Goal: Task Accomplishment & Management: Use online tool/utility

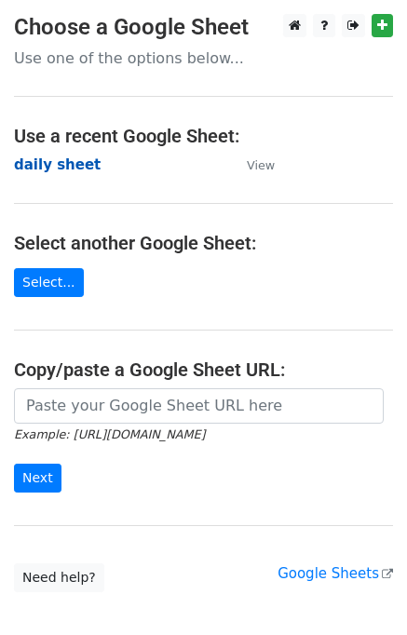
click at [23, 168] on strong "daily sheet" at bounding box center [57, 164] width 87 height 17
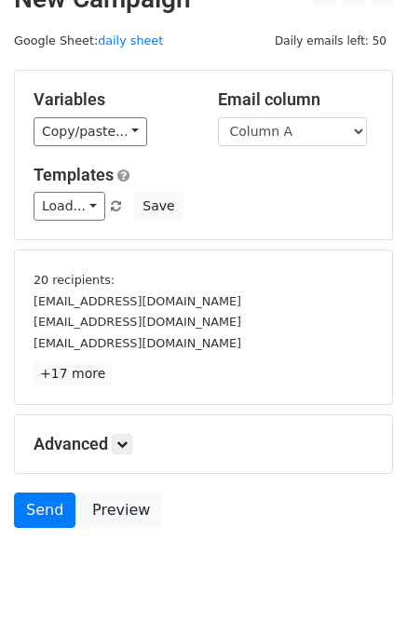
scroll to position [79, 0]
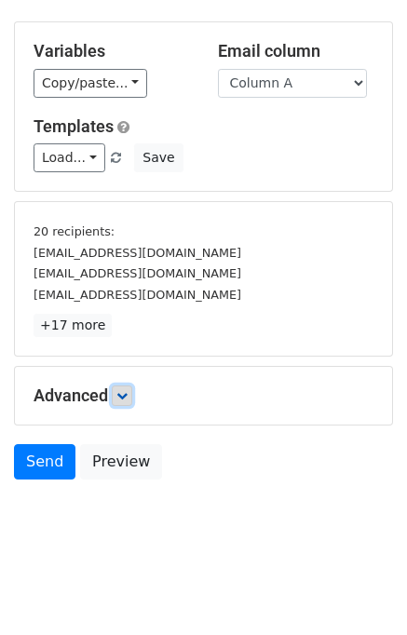
click at [120, 400] on link at bounding box center [122, 395] width 20 height 20
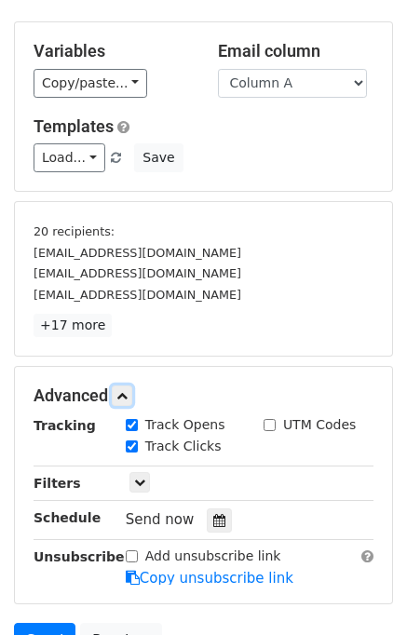
scroll to position [232, 0]
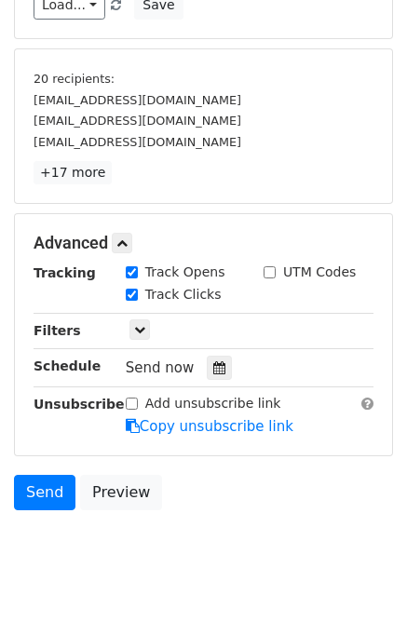
click at [208, 377] on div "Tracking Track Opens UTM Codes Track Clicks Filters Only include spreadsheet ro…" at bounding box center [204, 349] width 340 height 174
click at [213, 361] on icon at bounding box center [219, 367] width 12 height 13
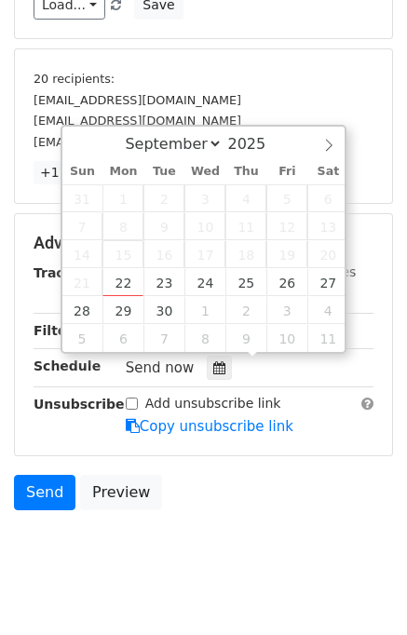
click at [127, 262] on span "15" at bounding box center [122, 254] width 41 height 28
type input "2025-09-22 15:33"
type input "03"
type input "33"
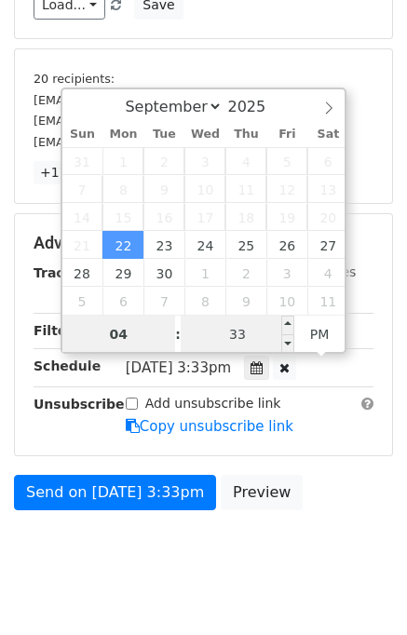
type input "04"
type input "2025-09-22 16:33"
click at [204, 318] on input "33" at bounding box center [238, 333] width 114 height 37
type input "00"
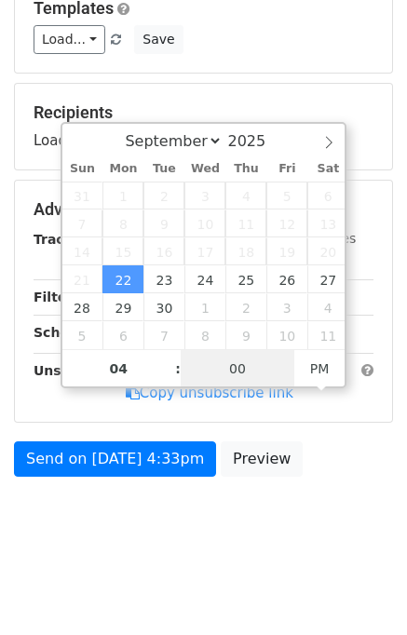
scroll to position [193, 0]
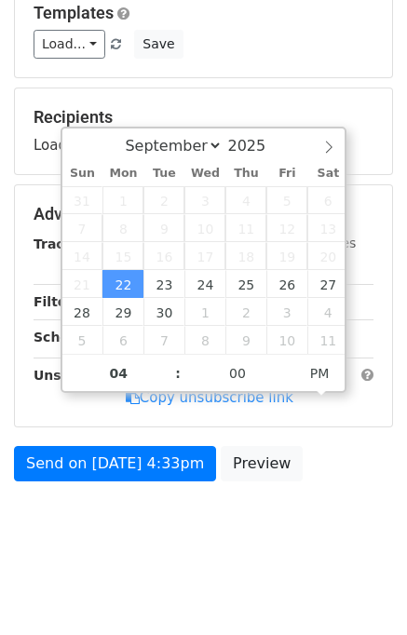
type input "2025-09-22 16:00"
click at [302, 477] on div "Send on Sep 22 at 4:33pm Preview" at bounding box center [203, 468] width 407 height 45
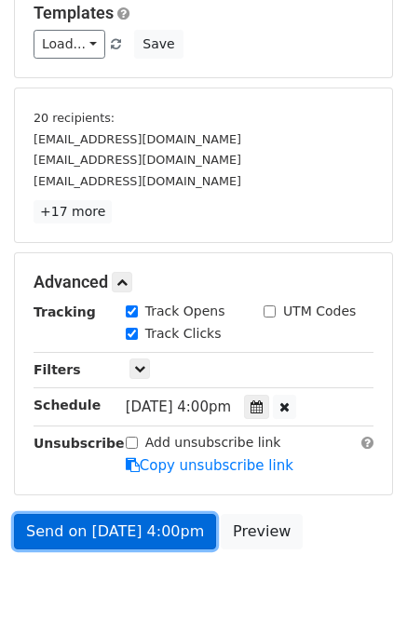
click at [146, 528] on link "Send on Sep 22 at 4:00pm" at bounding box center [115, 531] width 202 height 35
click at [141, 528] on link "Send on Sep 22 at 4:00pm" at bounding box center [115, 531] width 202 height 35
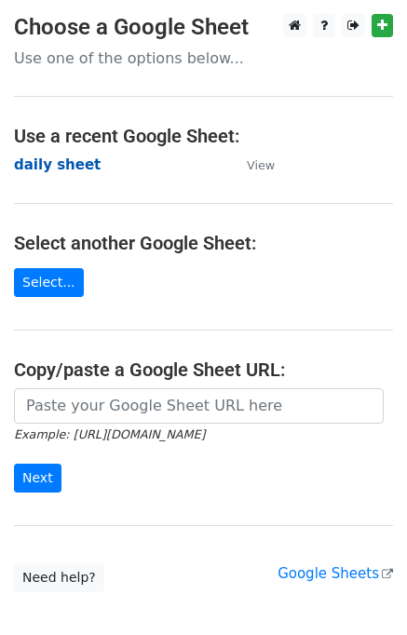
click at [47, 169] on strong "daily sheet" at bounding box center [57, 164] width 87 height 17
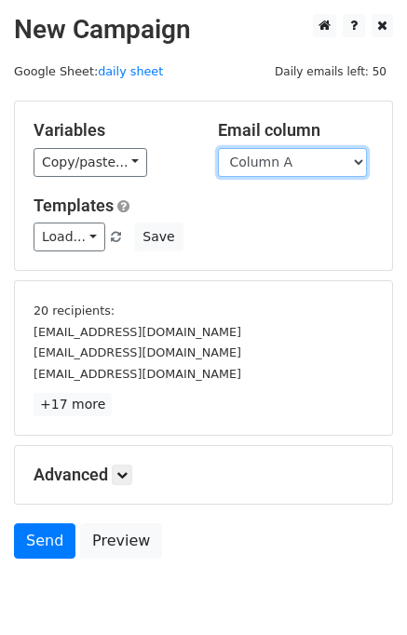
drag, startPoint x: 299, startPoint y: 161, endPoint x: 299, endPoint y: 171, distance: 10.2
click at [299, 161] on select "Column A Column B Column C Column D Column E" at bounding box center [292, 162] width 149 height 29
select select "Column B"
click at [218, 148] on select "Column A Column B Column C Column D Column E" at bounding box center [292, 162] width 149 height 29
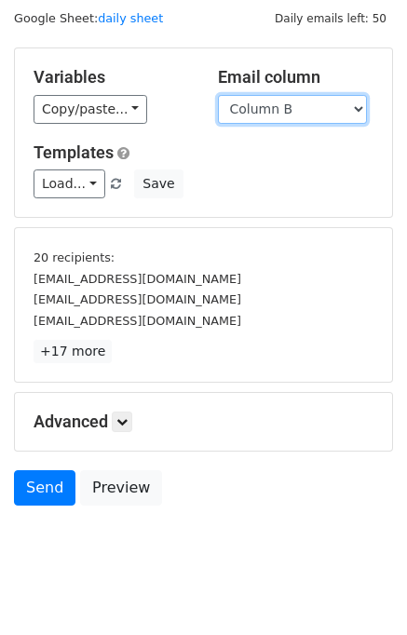
scroll to position [79, 0]
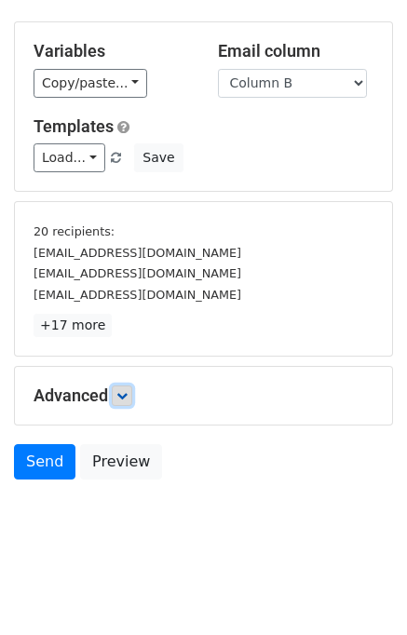
click at [131, 385] on link at bounding box center [122, 395] width 20 height 20
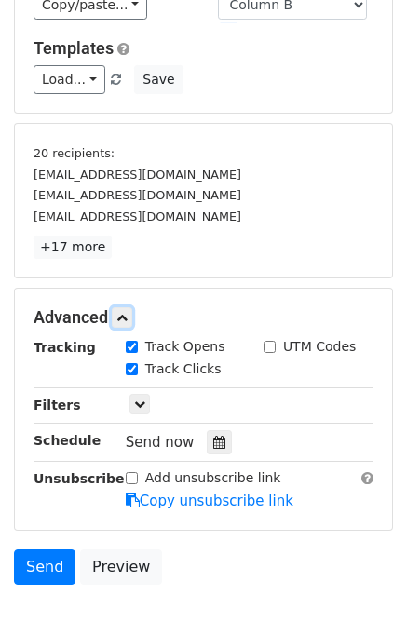
scroll to position [236, 0]
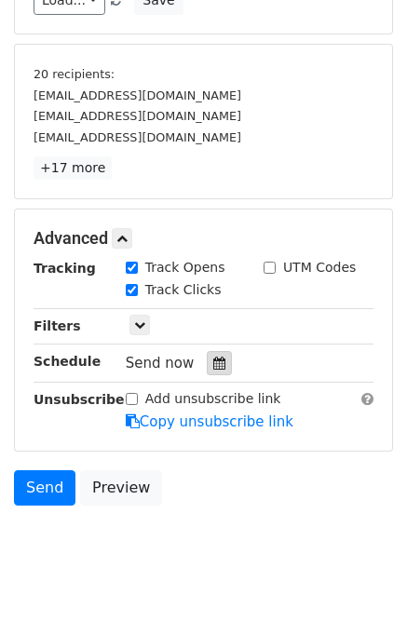
click at [207, 370] on div at bounding box center [219, 363] width 25 height 24
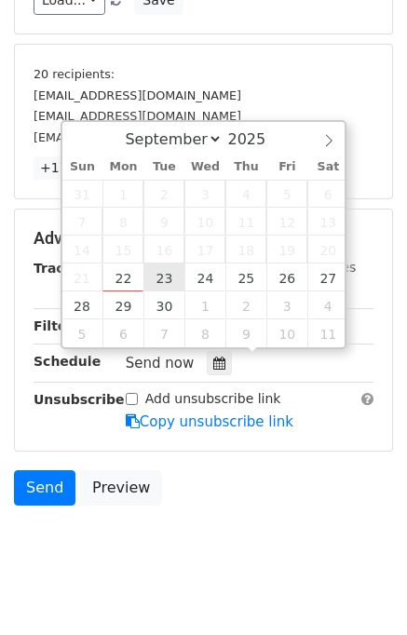
type input "2025-09-23 12:00"
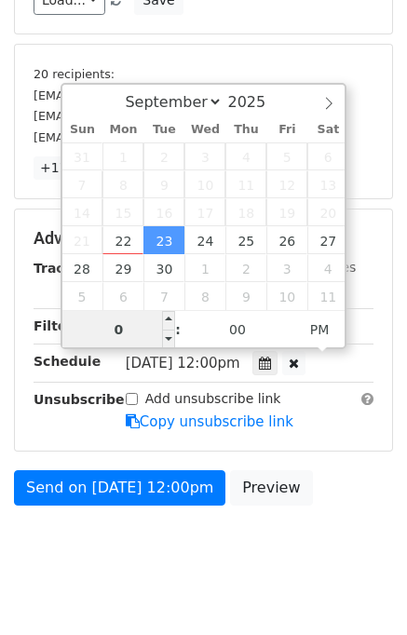
type input "05"
type input "2025-09-23 17:00"
click at [324, 479] on div "Send on Sep 23 at 12:00pm Preview" at bounding box center [203, 492] width 407 height 45
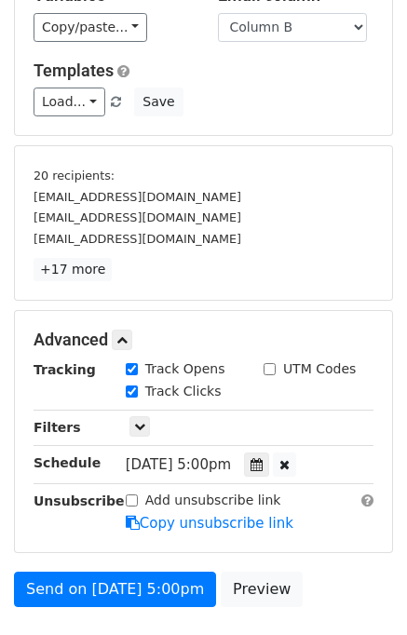
scroll to position [261, 0]
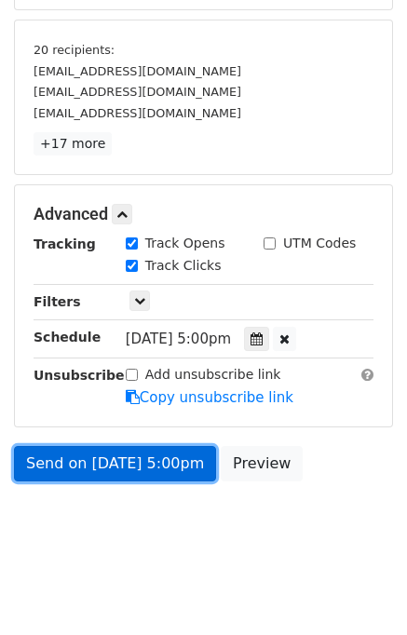
click at [171, 451] on link "Send on Sep 23 at 5:00pm" at bounding box center [115, 463] width 202 height 35
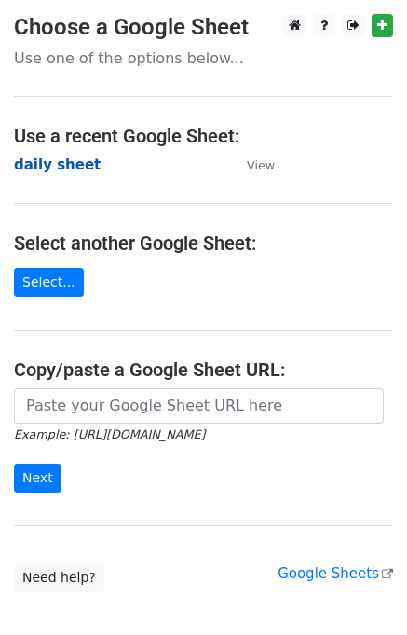
click at [76, 166] on strong "daily sheet" at bounding box center [57, 164] width 87 height 17
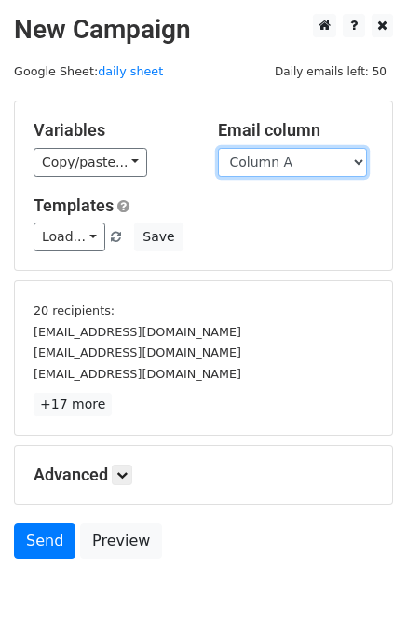
click at [279, 152] on select "Column A Column B Column C Column D Column E" at bounding box center [292, 162] width 149 height 29
click at [283, 161] on select "Column A Column B Column C Column D Column E" at bounding box center [292, 162] width 149 height 29
select select "Column C"
click at [218, 148] on select "Column A Column B Column C Column D Column E" at bounding box center [292, 162] width 149 height 29
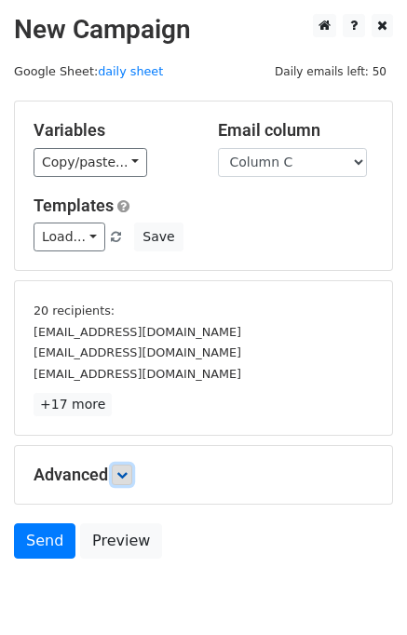
click at [128, 474] on icon at bounding box center [121, 474] width 11 height 11
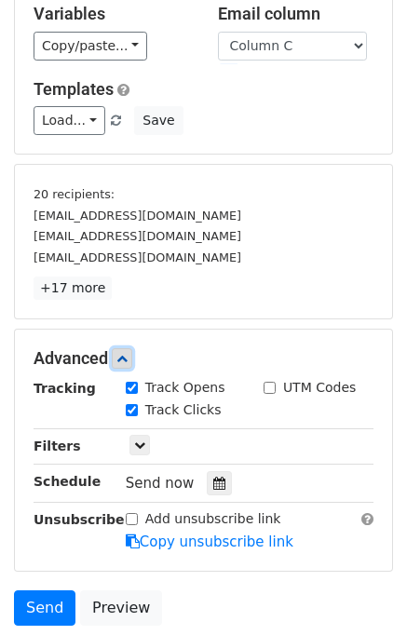
scroll to position [236, 0]
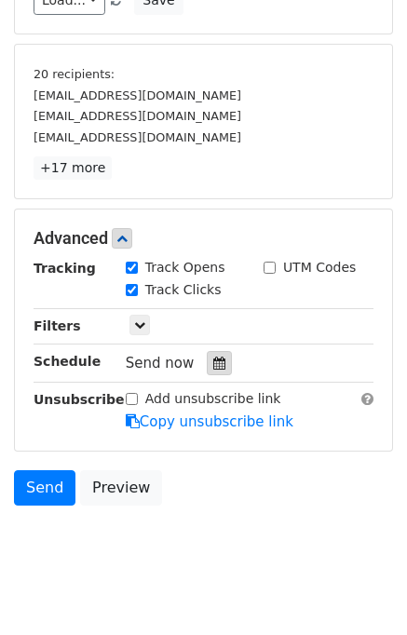
click at [216, 358] on div at bounding box center [219, 363] width 25 height 24
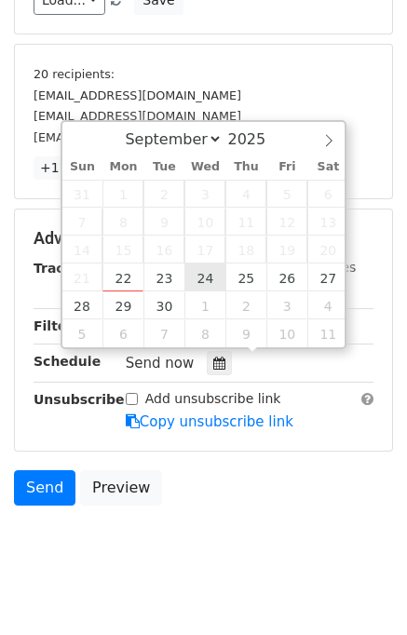
type input "2025-09-24 12:00"
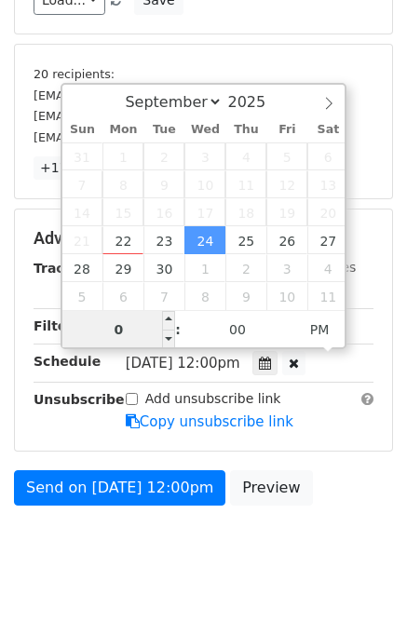
type input "06"
type input "2025-09-24 18:00"
click at [320, 486] on div "Send on Sep 24 at 12:00pm Preview" at bounding box center [203, 492] width 407 height 45
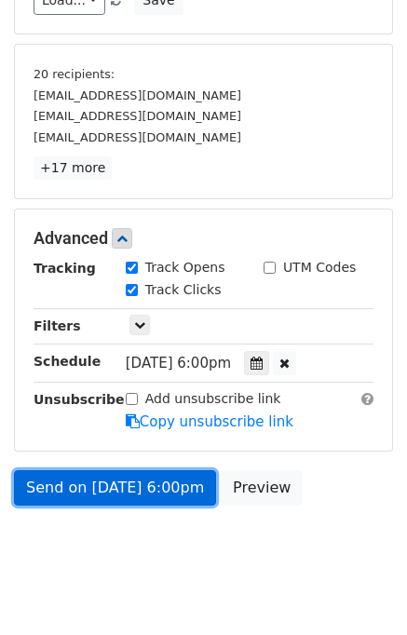
click at [118, 477] on link "Send on Sep 24 at 6:00pm" at bounding box center [115, 487] width 202 height 35
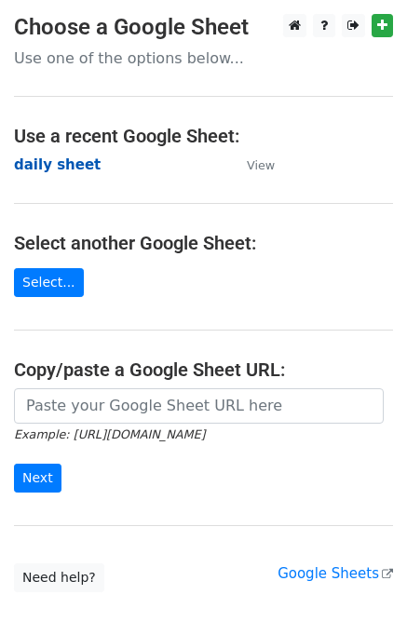
click at [73, 168] on strong "daily sheet" at bounding box center [57, 164] width 87 height 17
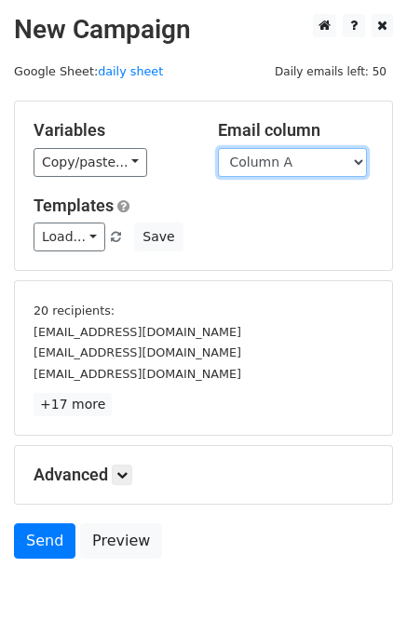
click at [324, 156] on select "Column A Column B Column C Column D Column E" at bounding box center [292, 162] width 149 height 29
select select "Column D"
click at [218, 148] on select "Column A Column B Column C Column D Column E" at bounding box center [292, 162] width 149 height 29
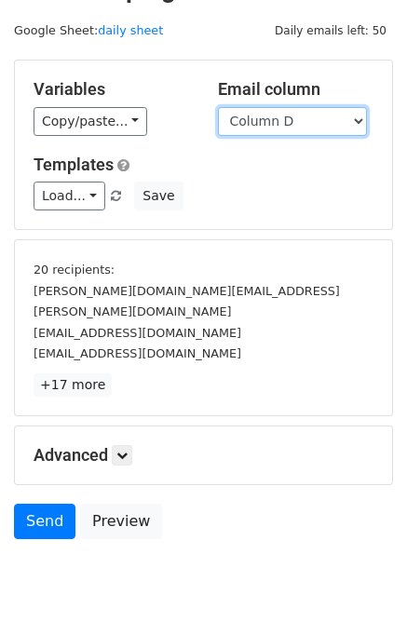
scroll to position [79, 0]
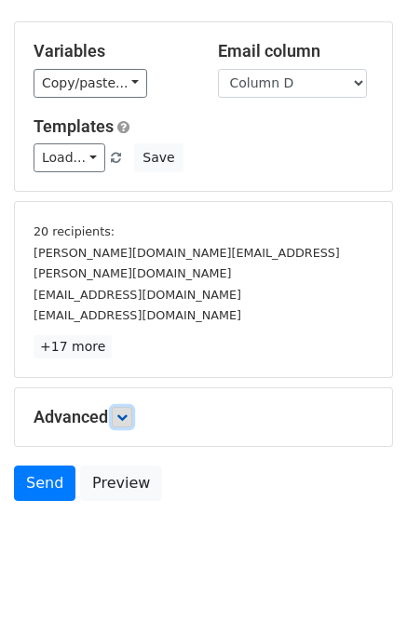
click at [132, 407] on link at bounding box center [122, 417] width 20 height 20
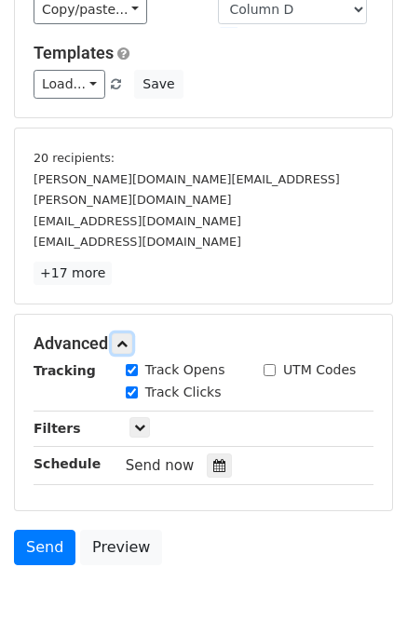
scroll to position [225, 0]
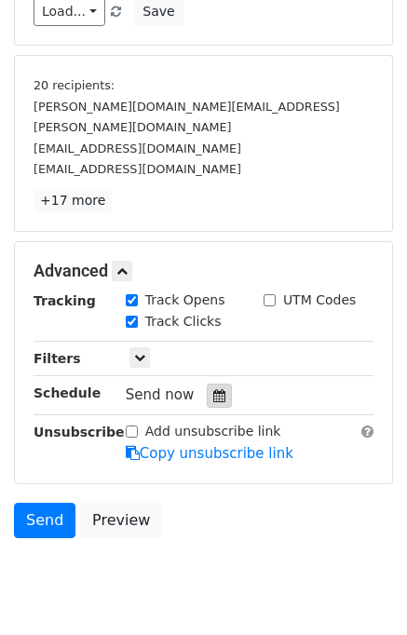
click at [207, 383] on div at bounding box center [219, 395] width 25 height 24
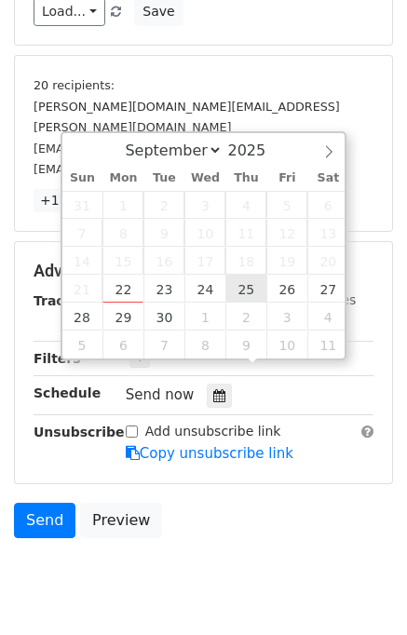
type input "[DATE] 12:00"
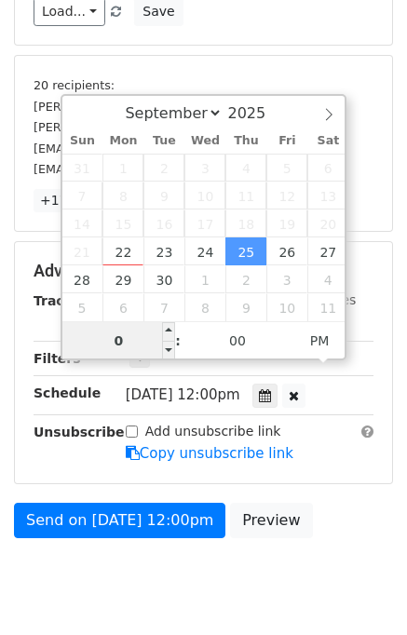
type input "07"
type input "[DATE] 19:00"
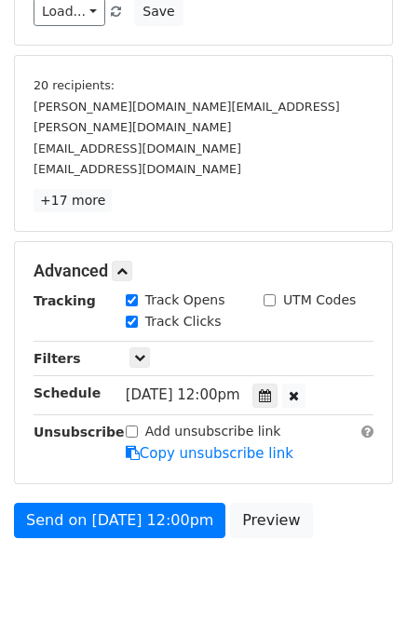
click at [330, 507] on div "Send on [DATE] 12:00pm Preview" at bounding box center [203, 525] width 407 height 45
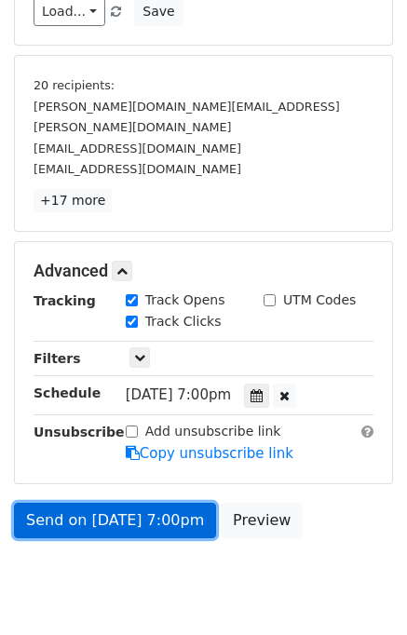
click at [180, 503] on link "Send on [DATE] 7:00pm" at bounding box center [115, 520] width 202 height 35
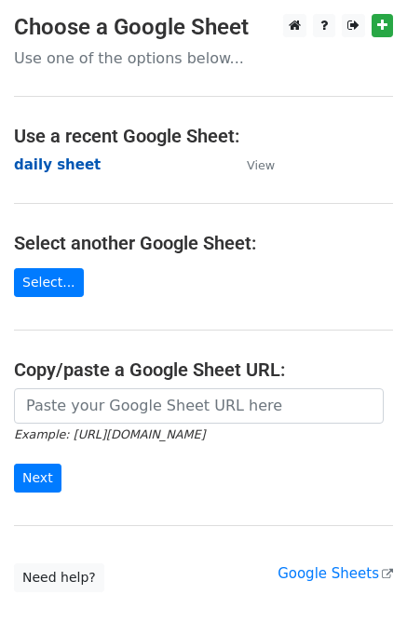
click at [57, 168] on strong "daily sheet" at bounding box center [57, 164] width 87 height 17
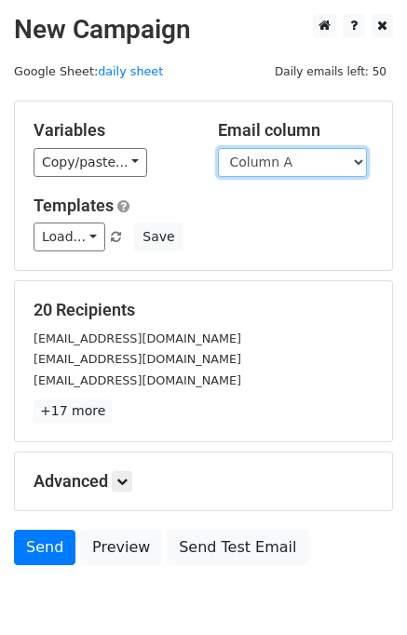
click at [307, 163] on select "Column A Column B Column C Column D Column E" at bounding box center [292, 162] width 149 height 29
select select "Column E"
click at [218, 148] on select "Column A Column B Column C Column D Column E" at bounding box center [292, 162] width 149 height 29
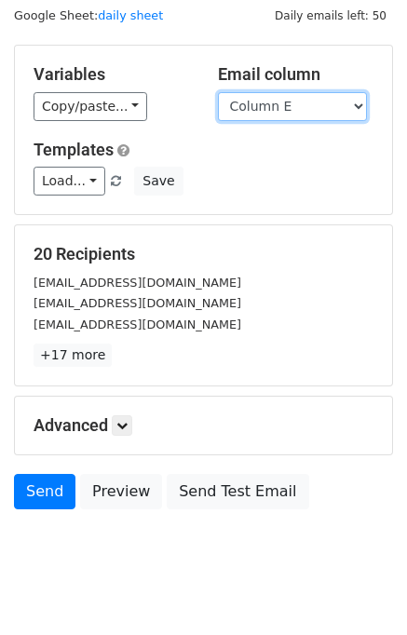
scroll to position [86, 0]
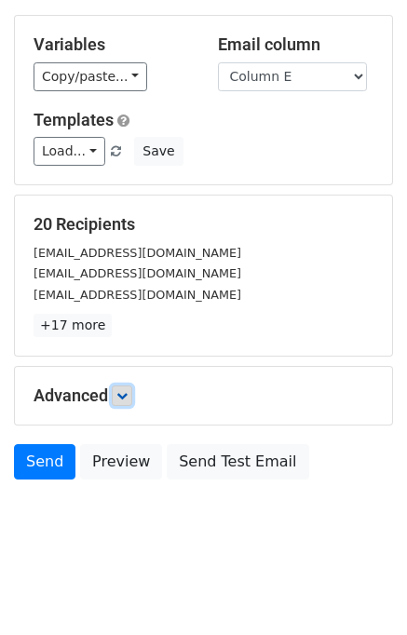
click at [119, 399] on link at bounding box center [122, 395] width 20 height 20
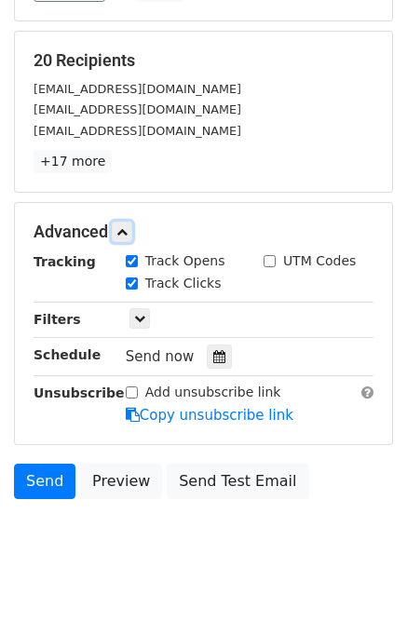
scroll to position [253, 0]
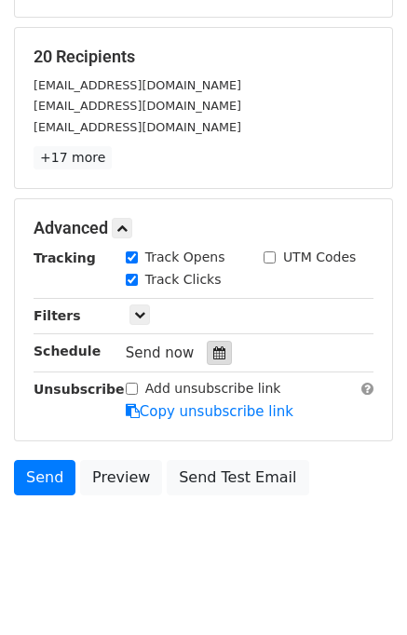
click at [213, 348] on icon at bounding box center [219, 352] width 12 height 13
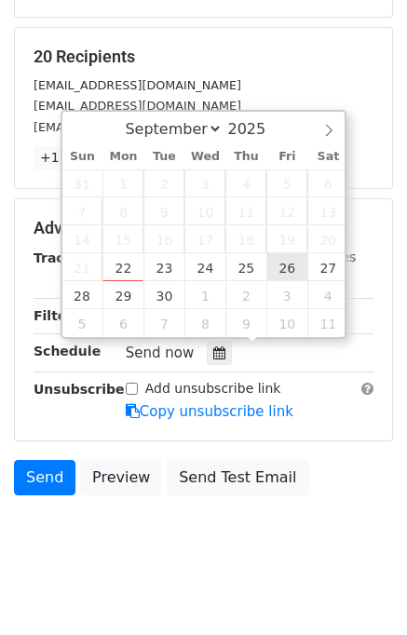
type input "[DATE] 12:00"
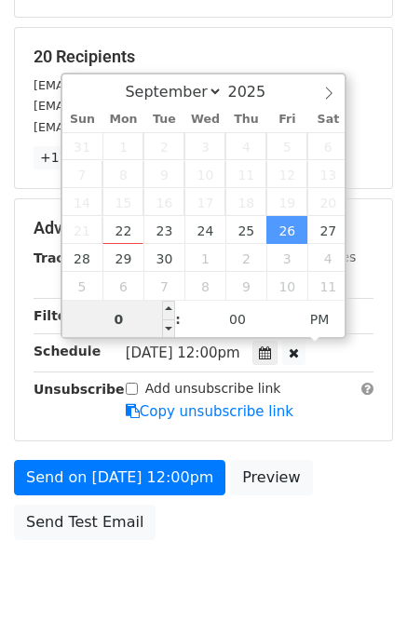
type input "08"
type input "[DATE] 20:00"
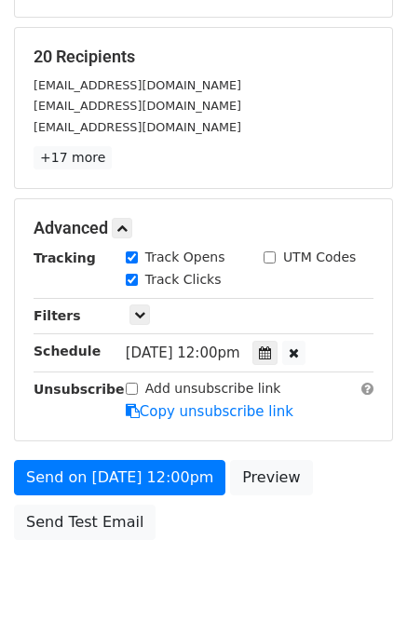
click at [356, 503] on div "Send on [DATE] 12:00pm Preview Send Test Email" at bounding box center [203, 504] width 407 height 89
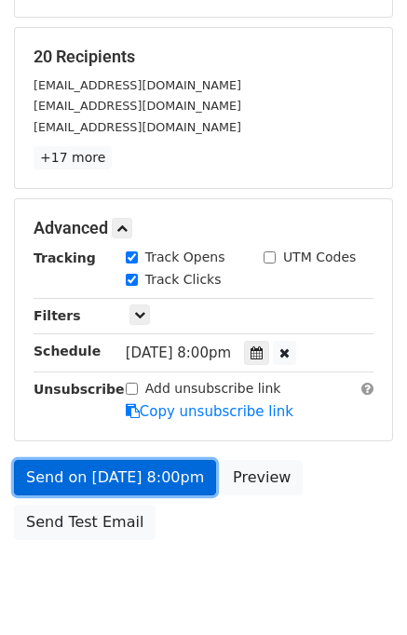
click at [159, 468] on link "Send on [DATE] 8:00pm" at bounding box center [115, 477] width 202 height 35
